Goal: Obtain resource: Download file/media

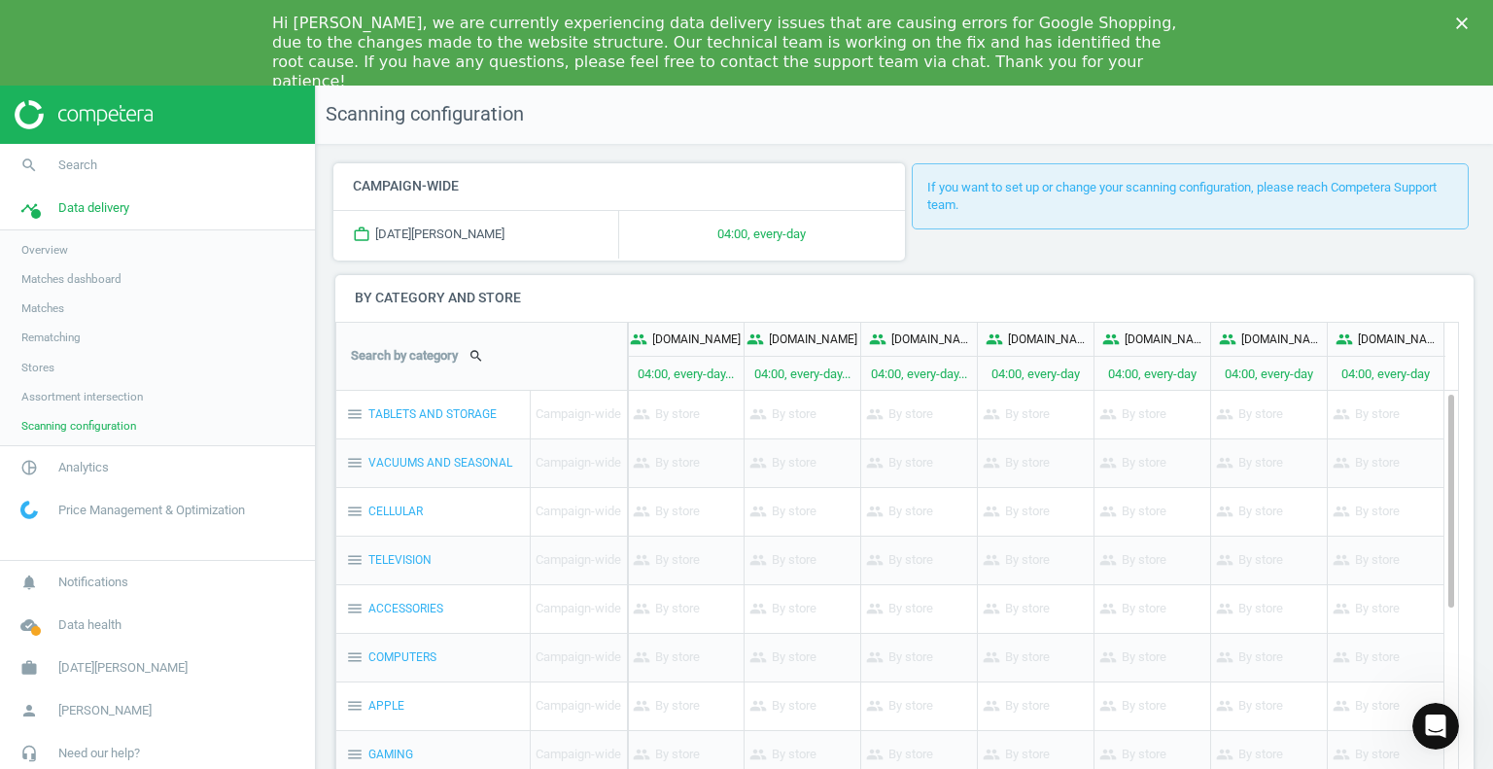
drag, startPoint x: 0, startPoint y: 0, endPoint x: 86, endPoint y: 118, distance: 146.0
click at [86, 118] on img at bounding box center [84, 114] width 138 height 29
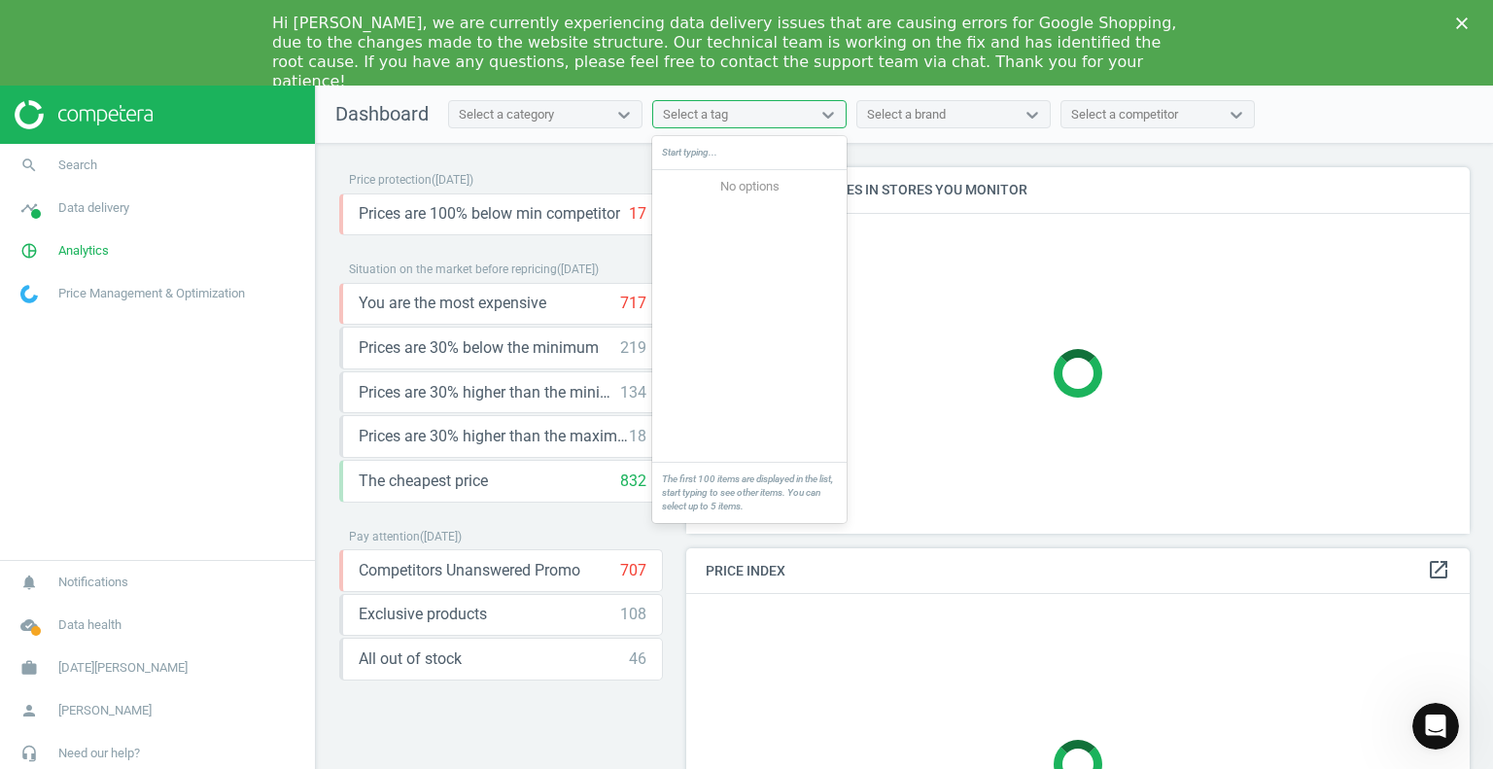
click at [731, 121] on div "Select a tag" at bounding box center [731, 114] width 157 height 25
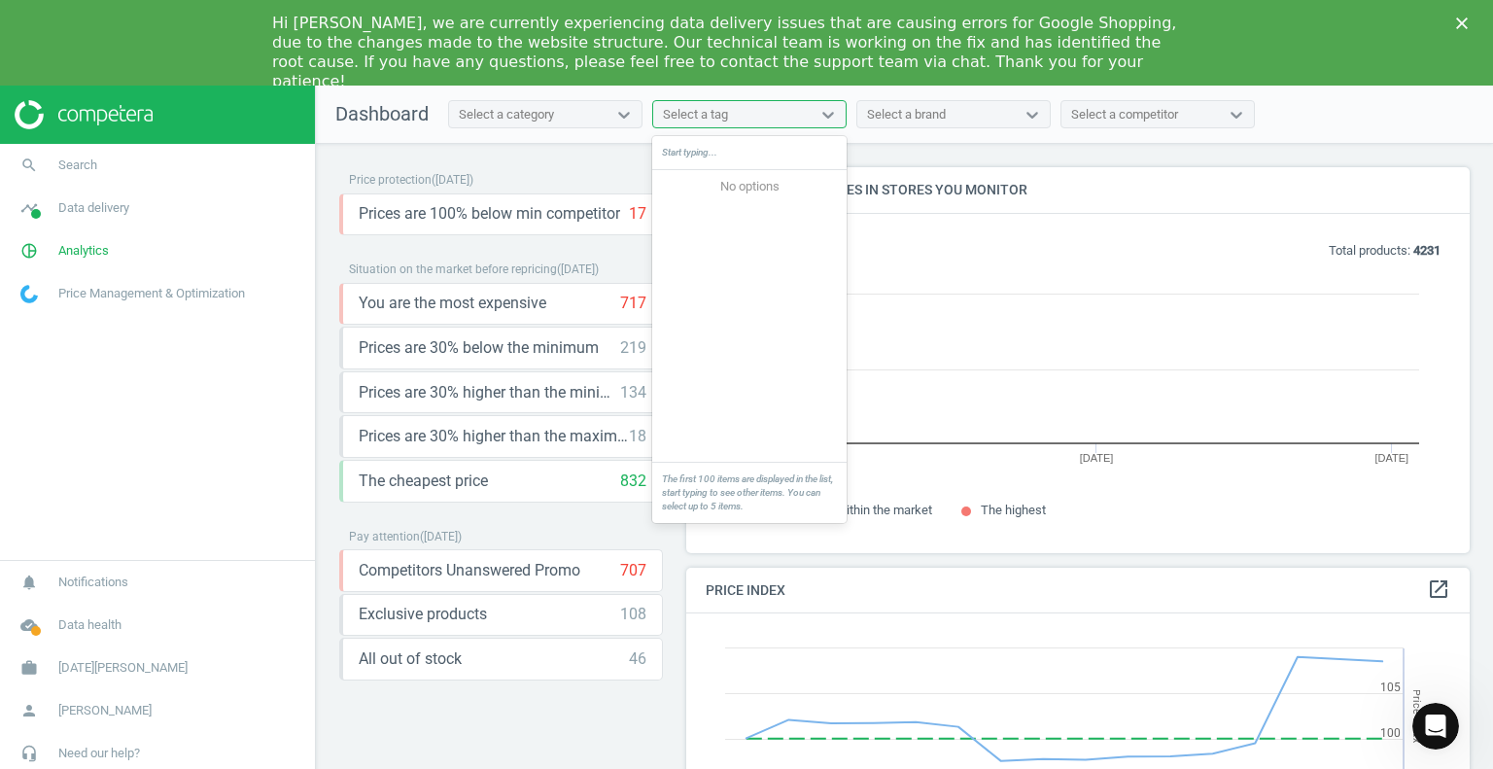
scroll to position [415, 799]
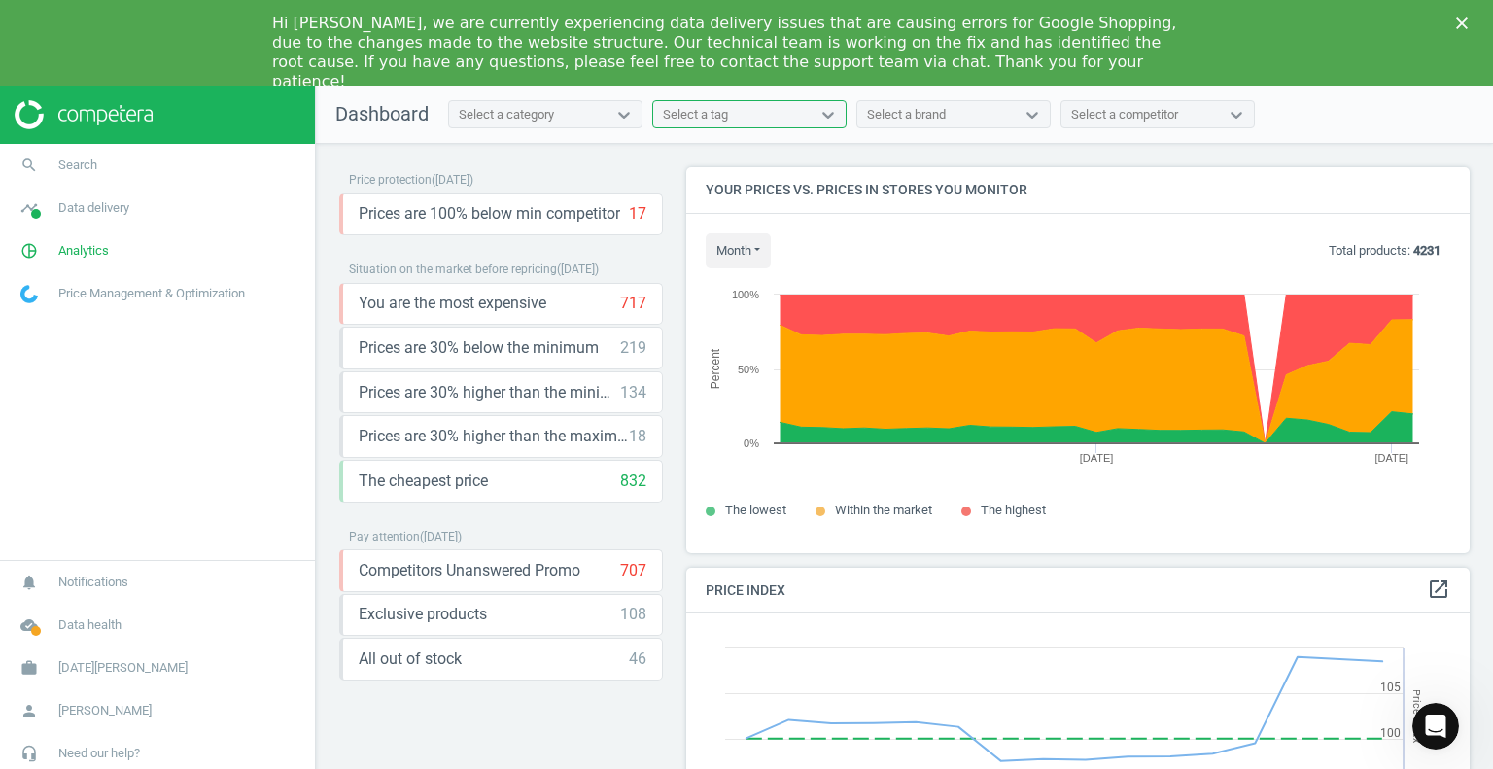
click at [731, 121] on div "Select a tag" at bounding box center [731, 114] width 157 height 25
click at [83, 248] on span "Analytics" at bounding box center [83, 250] width 51 height 17
click at [41, 293] on span "Overview" at bounding box center [44, 293] width 47 height 16
click at [1463, 21] on polygon "Close" at bounding box center [1462, 23] width 12 height 12
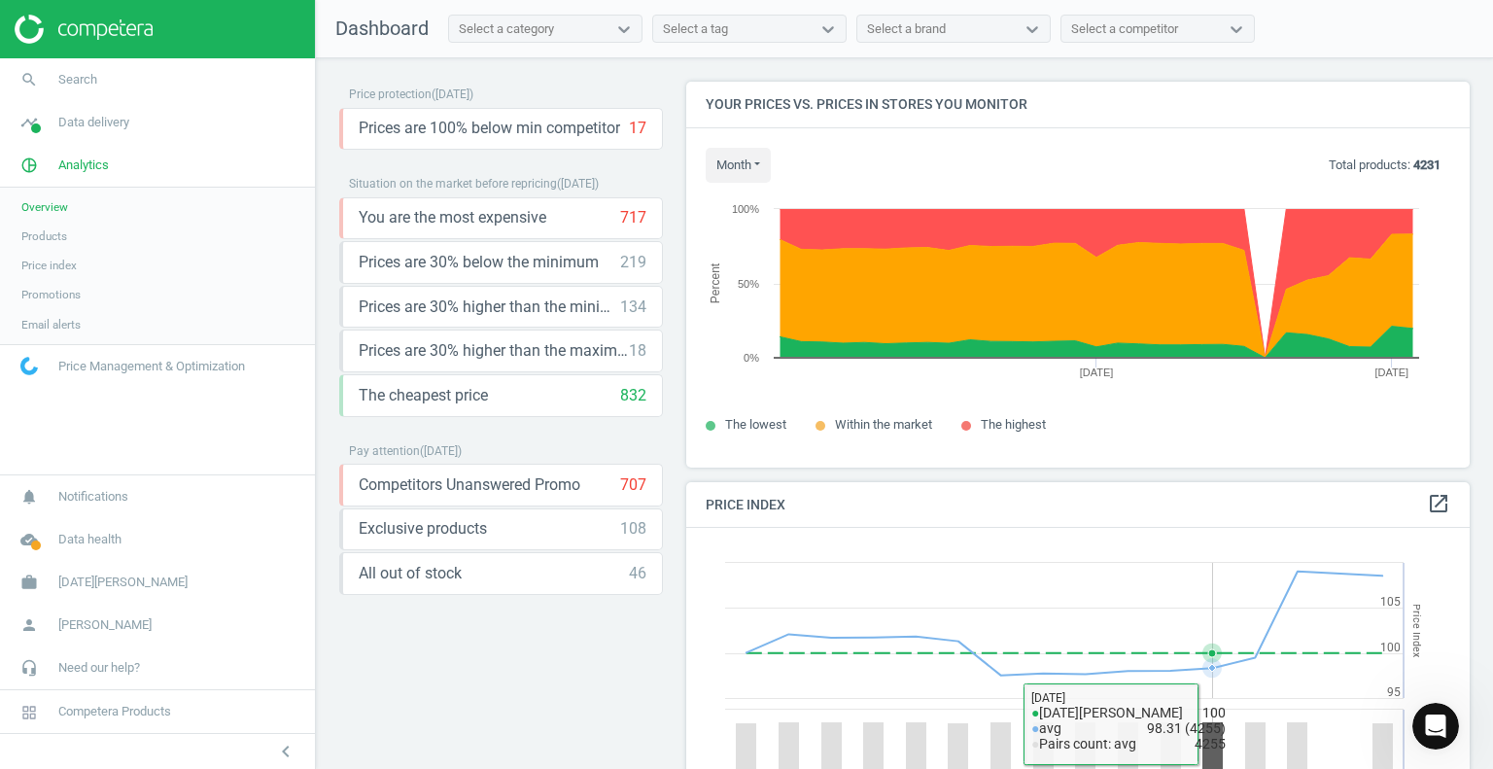
scroll to position [0, 0]
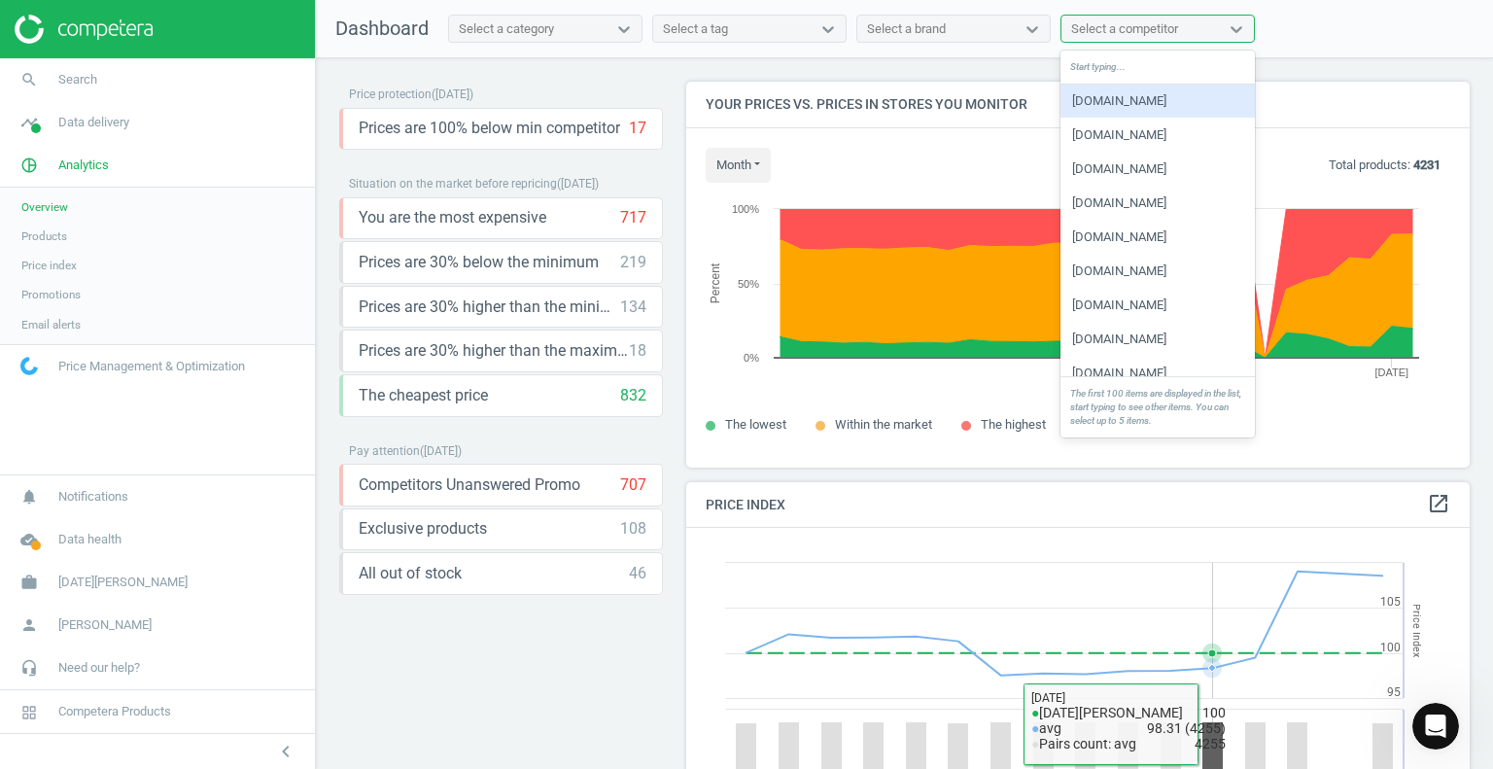
click at [1165, 33] on div "Select a competitor" at bounding box center [1124, 28] width 107 height 17
click at [1108, 104] on div "[DOMAIN_NAME]" at bounding box center [1157, 101] width 194 height 33
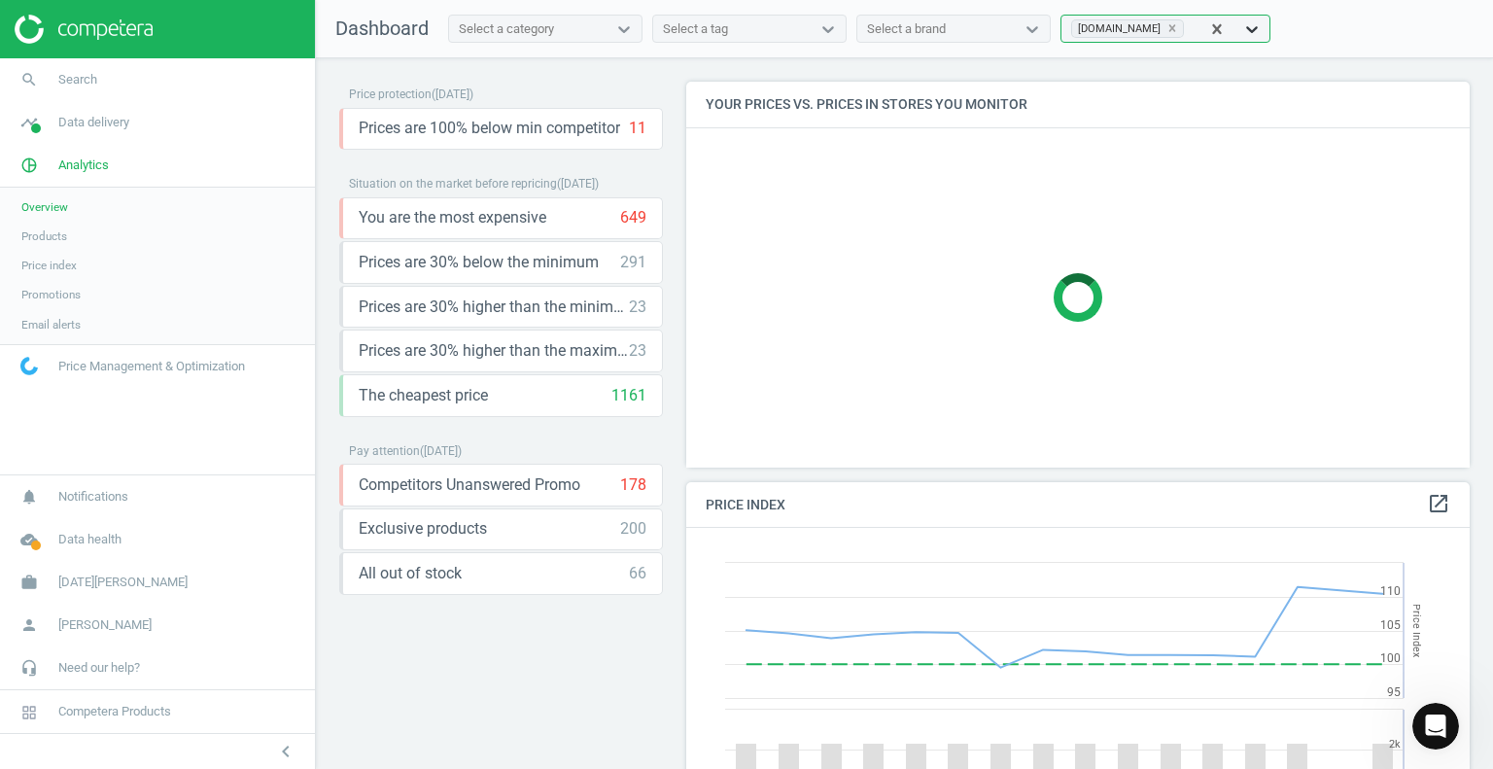
click at [1246, 26] on icon at bounding box center [1252, 29] width 12 height 7
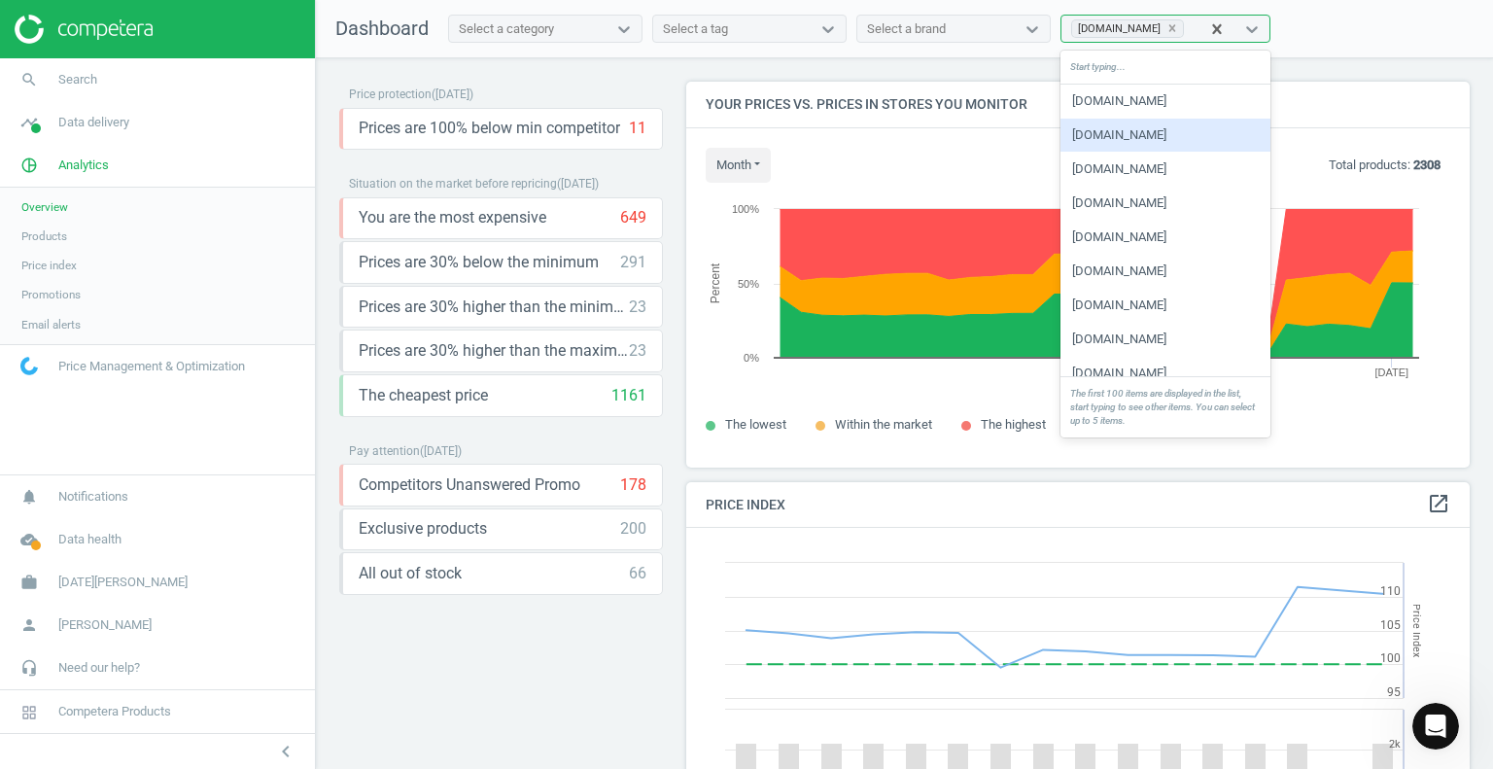
click at [1146, 137] on div "[DOMAIN_NAME]" at bounding box center [1165, 135] width 210 height 33
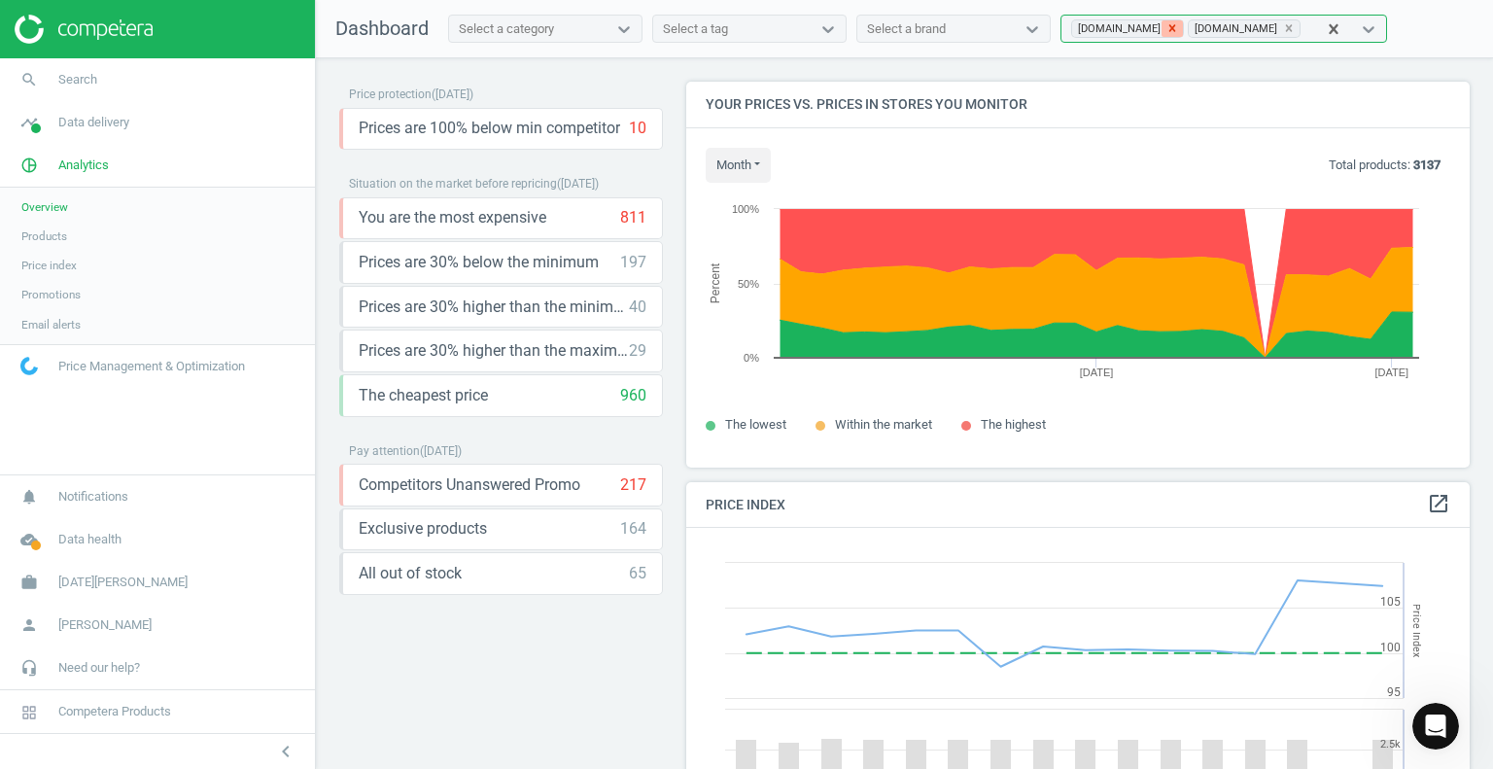
click at [1165, 26] on icon at bounding box center [1172, 28] width 14 height 14
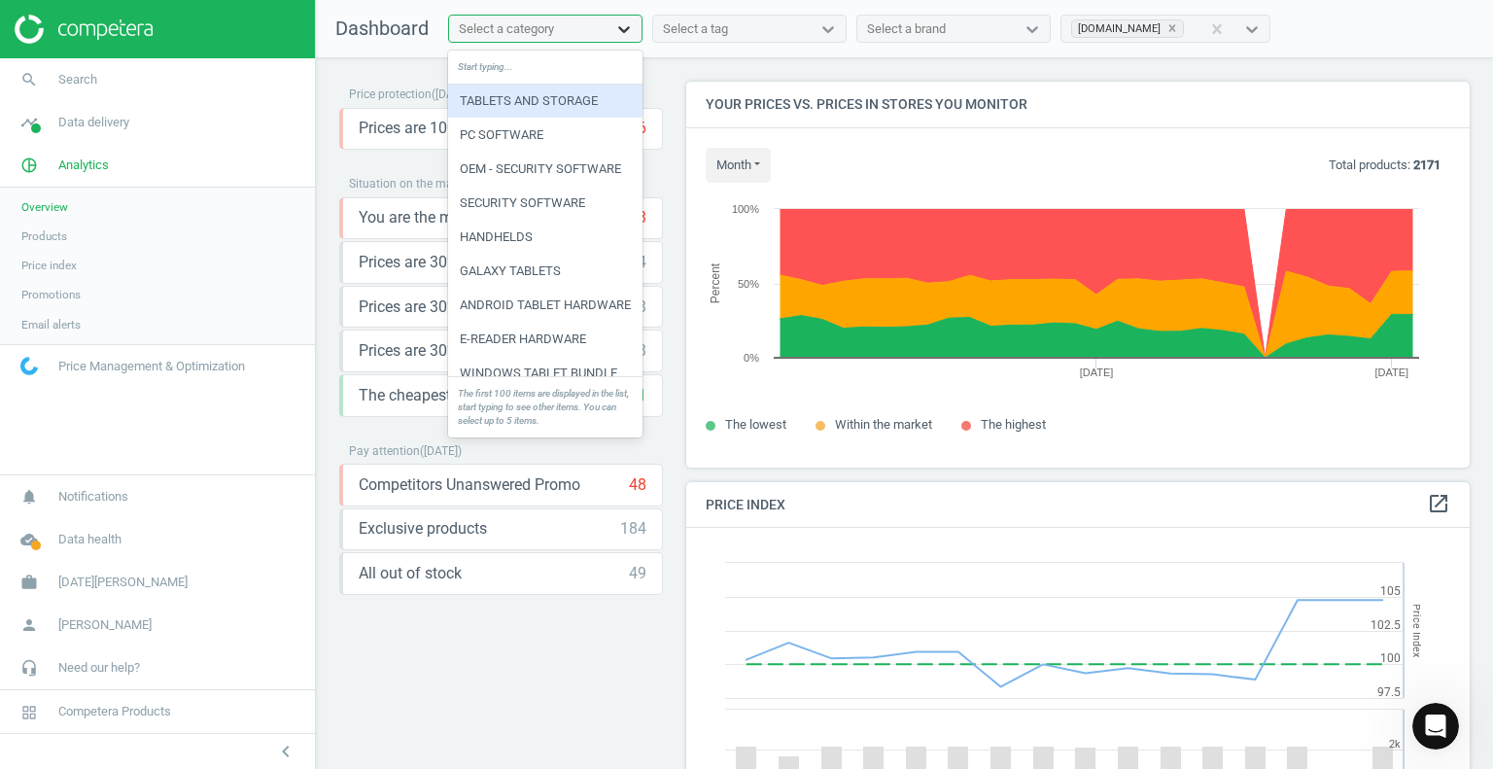
click at [626, 32] on icon at bounding box center [623, 28] width 19 height 19
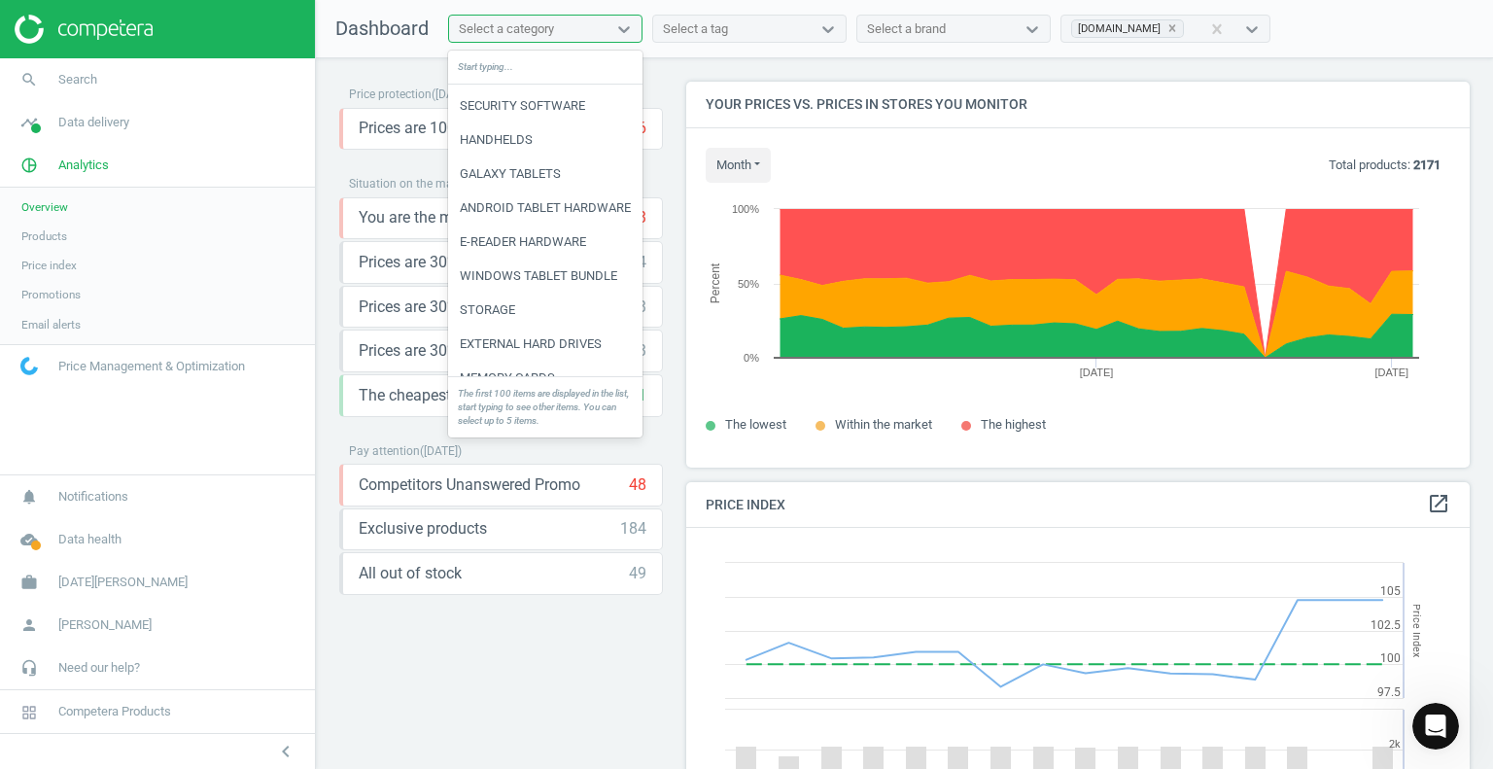
scroll to position [95, 0]
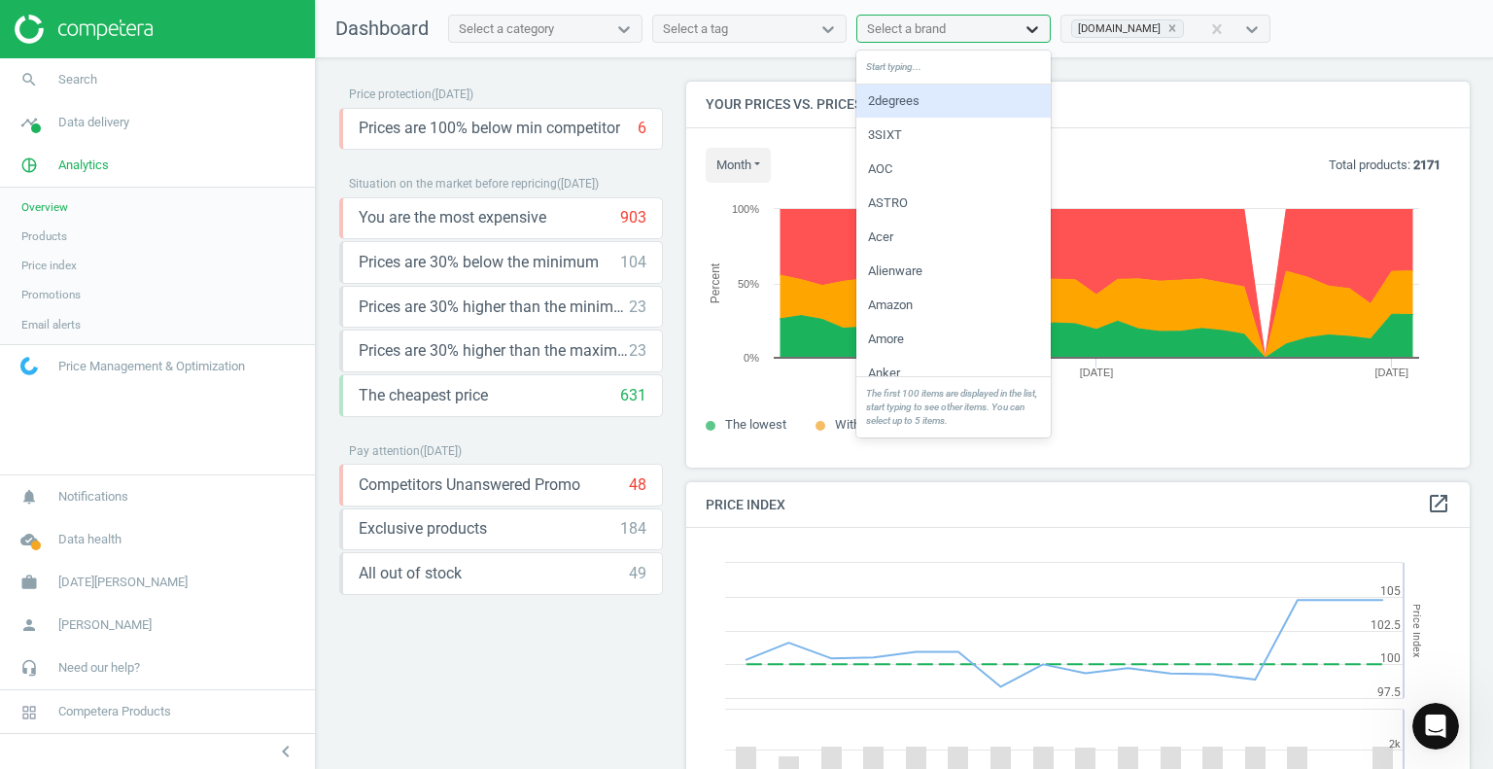
click at [1028, 31] on icon at bounding box center [1031, 28] width 19 height 19
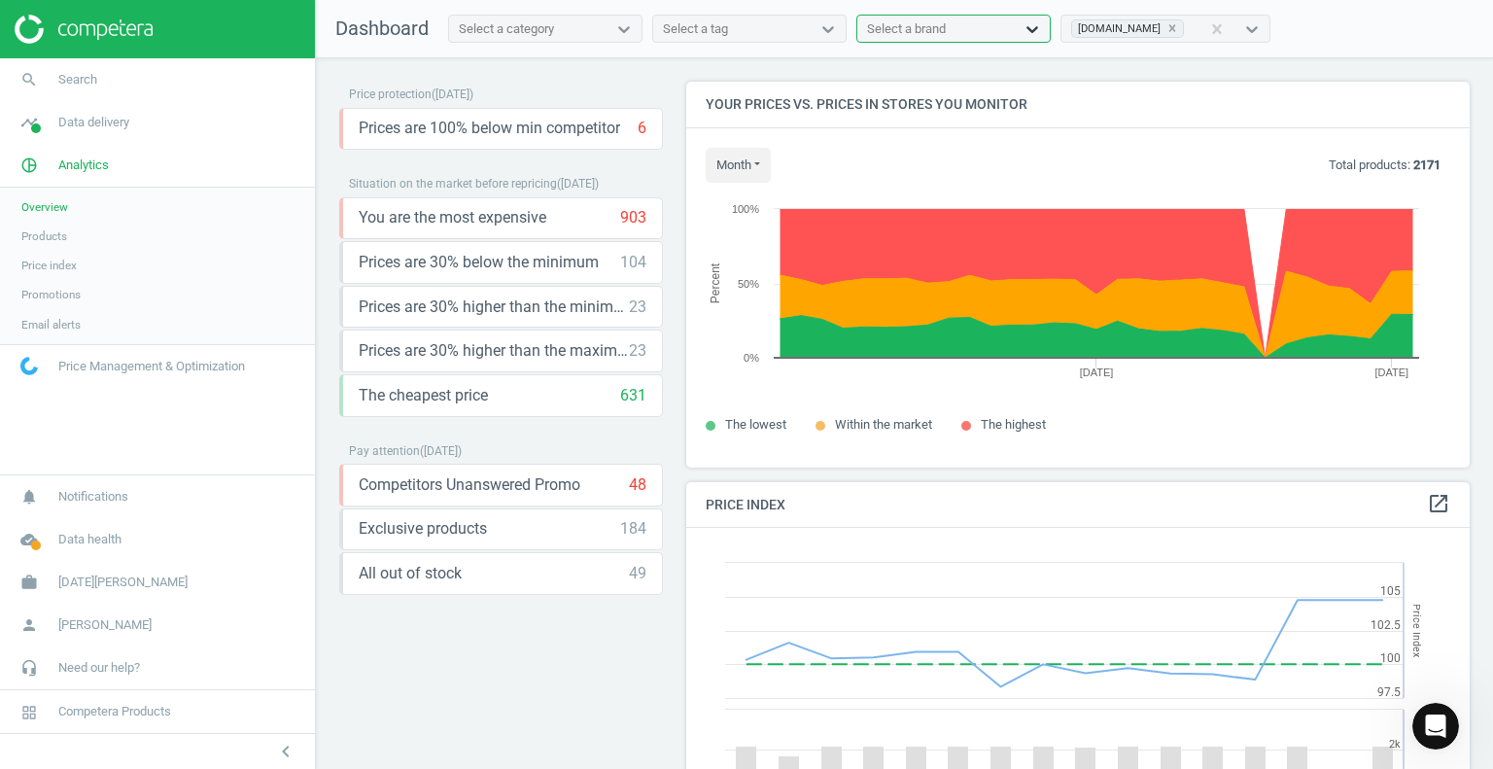
click at [1028, 31] on icon at bounding box center [1031, 28] width 19 height 19
click at [1179, 32] on icon at bounding box center [1172, 28] width 14 height 14
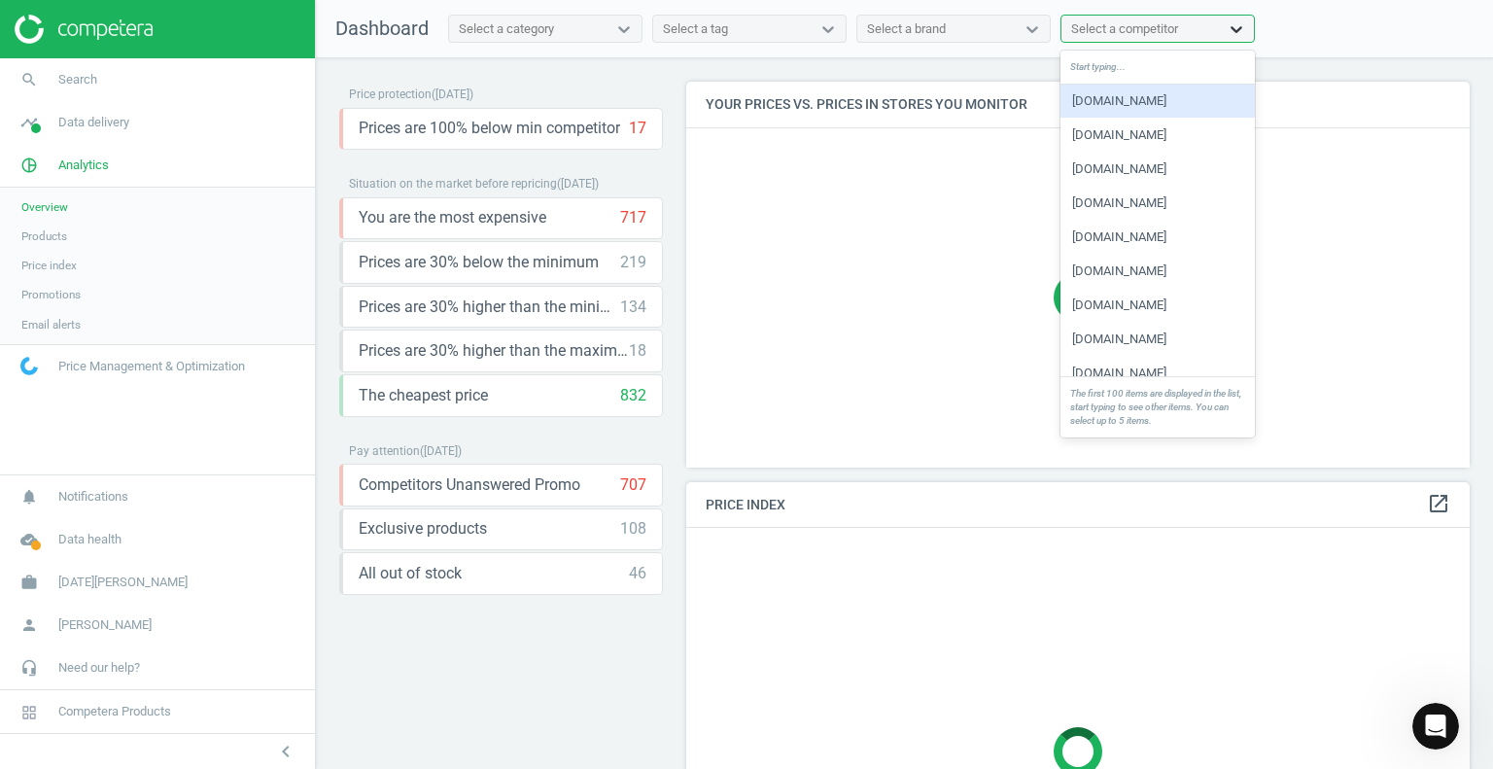
click at [1229, 29] on icon at bounding box center [1236, 28] width 19 height 19
click at [1123, 99] on div "[DOMAIN_NAME]" at bounding box center [1157, 101] width 194 height 33
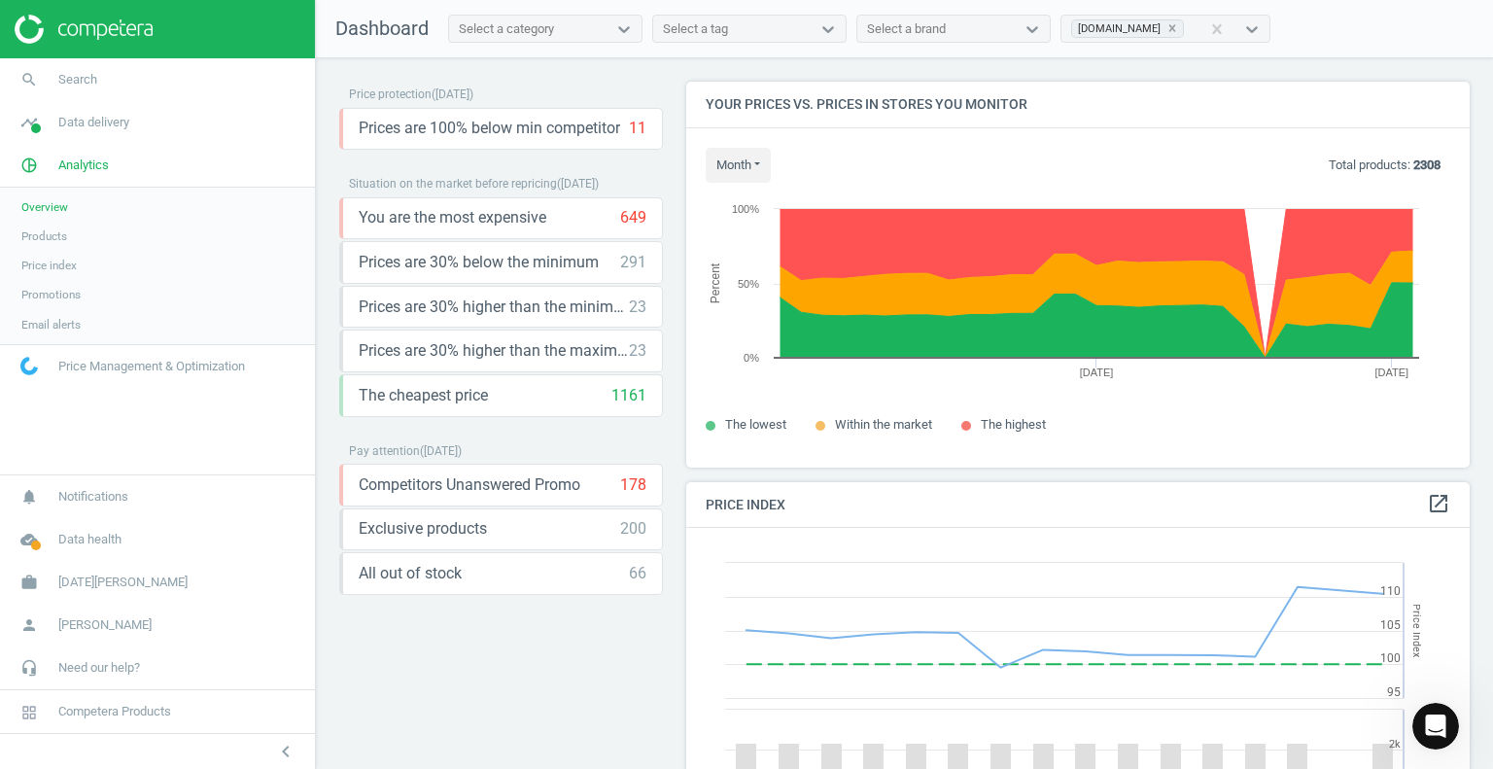
click at [47, 298] on span "Promotions" at bounding box center [50, 295] width 59 height 16
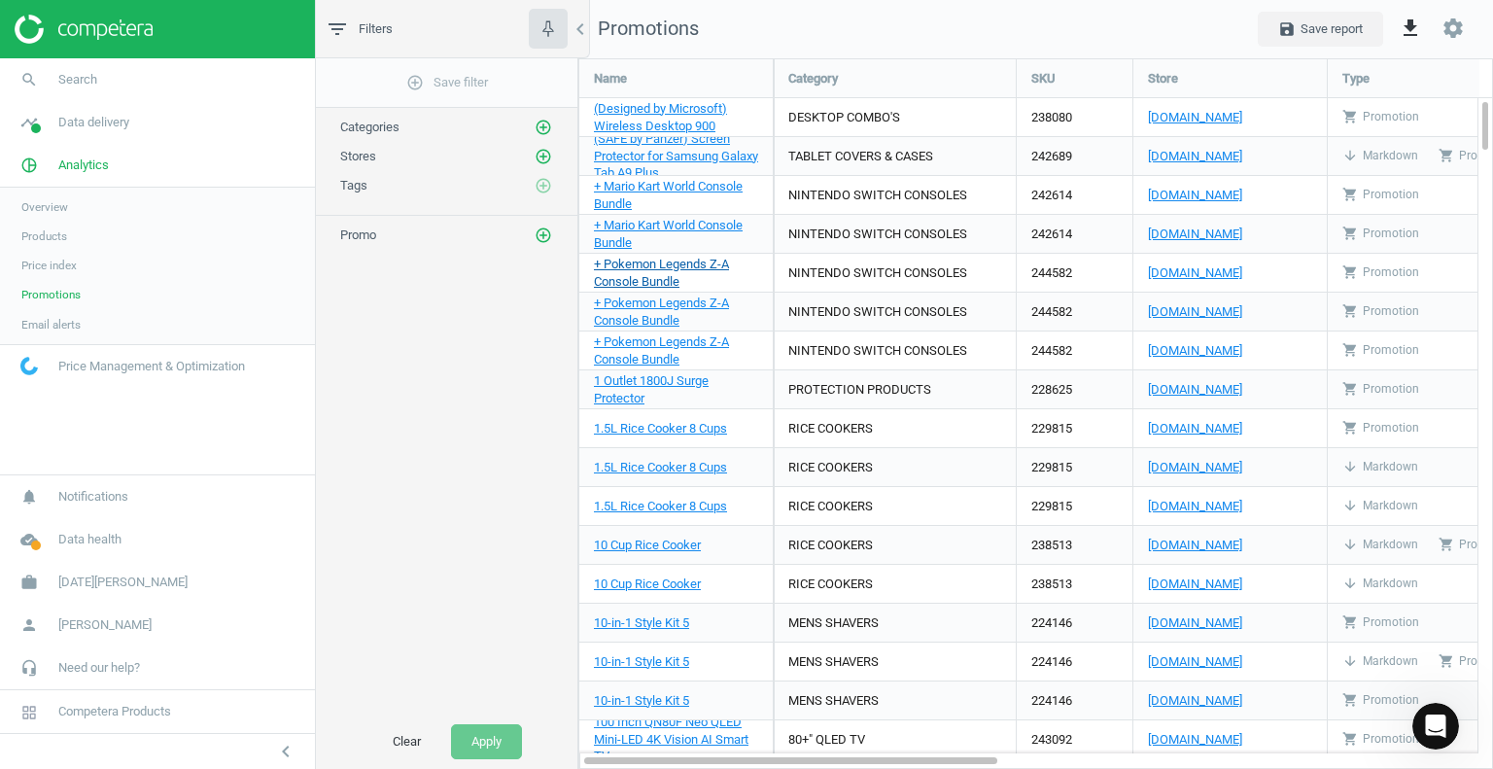
scroll to position [740, 945]
click at [1415, 27] on icon "get_app" at bounding box center [1410, 28] width 23 height 23
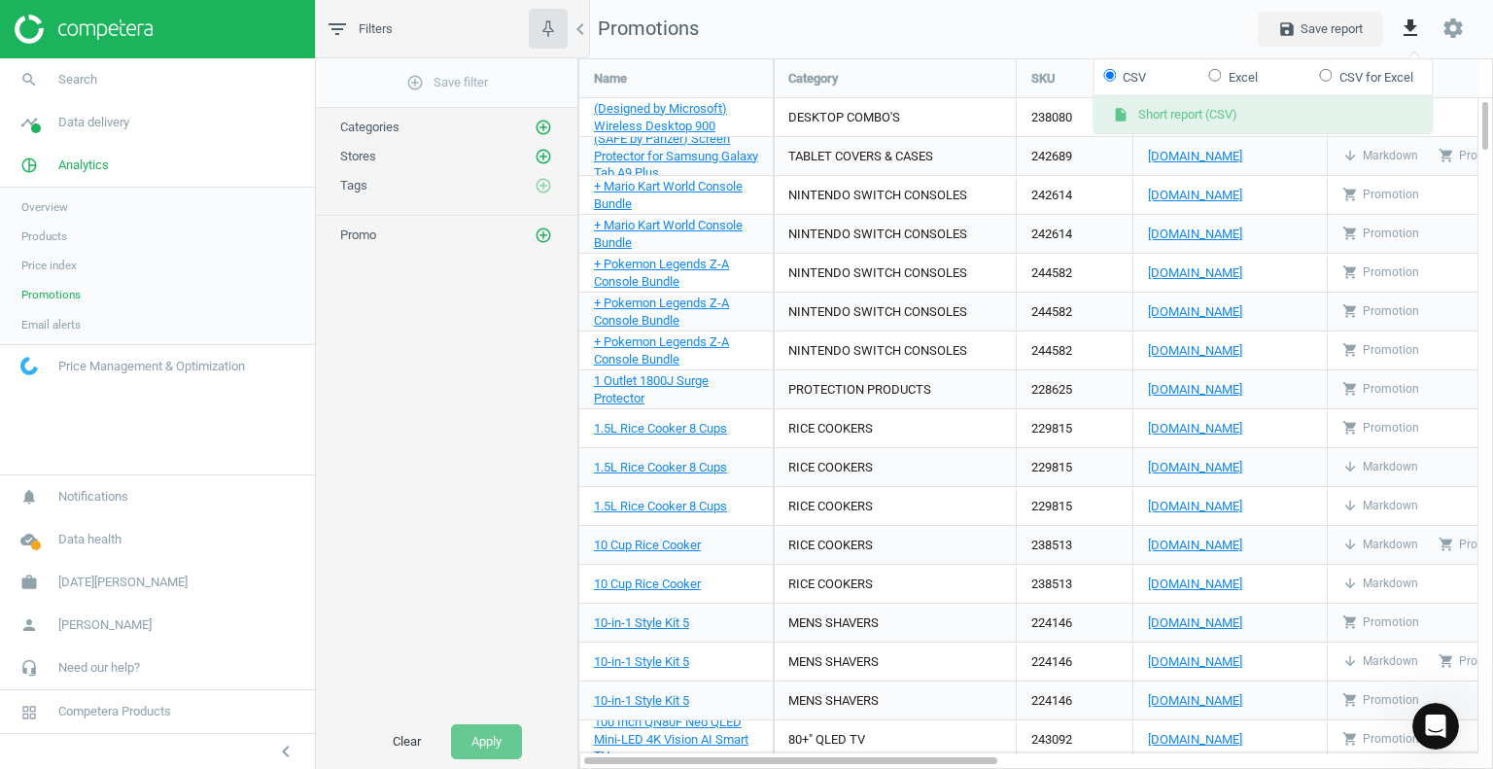
click at [1180, 121] on button "insert_drive_file Short report (CSV)" at bounding box center [1262, 114] width 338 height 37
